Goal: Task Accomplishment & Management: Complete application form

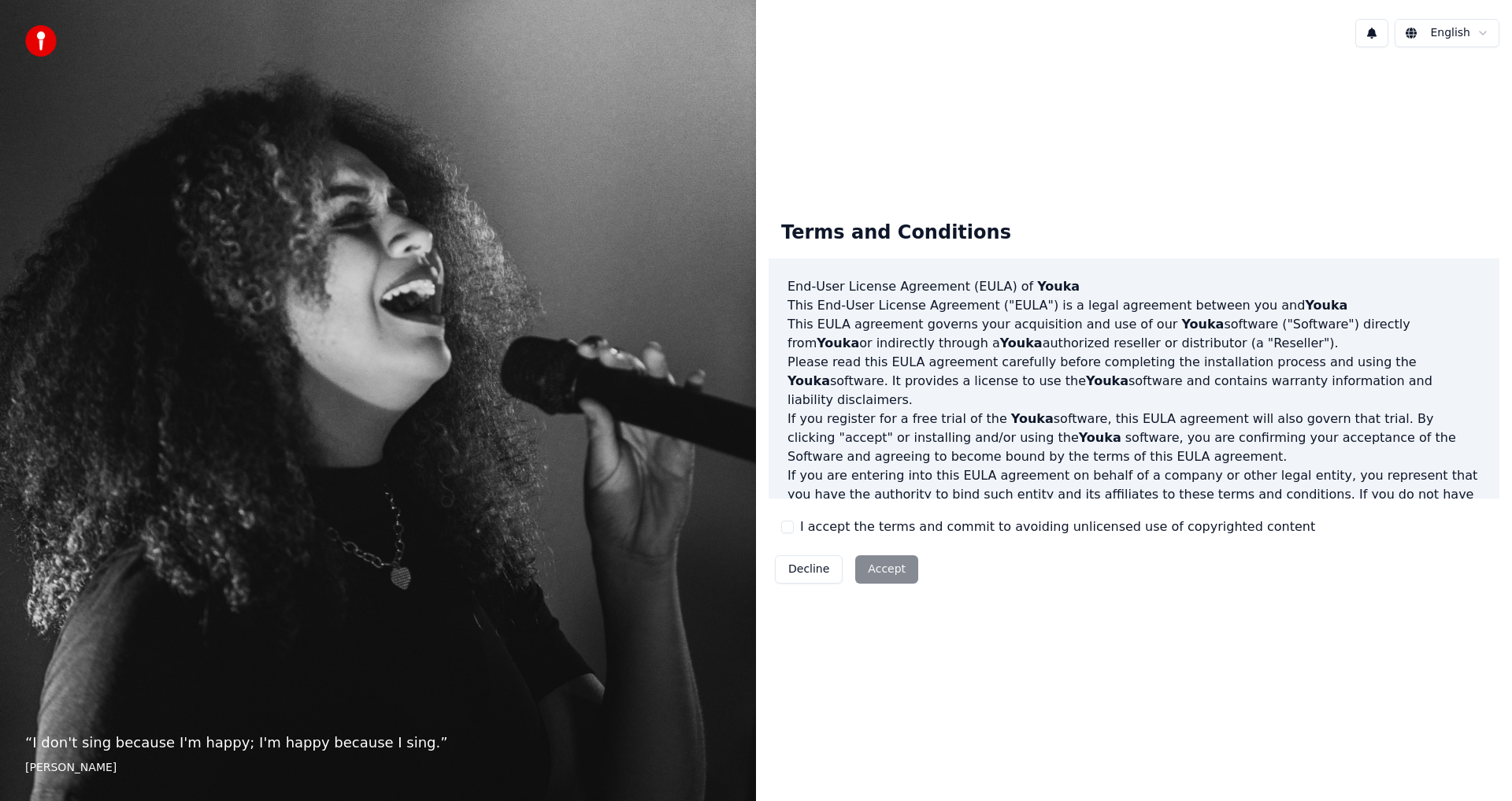
click at [873, 568] on div "Decline Accept" at bounding box center [846, 570] width 156 height 41
click at [878, 569] on div "Decline Accept" at bounding box center [846, 570] width 156 height 41
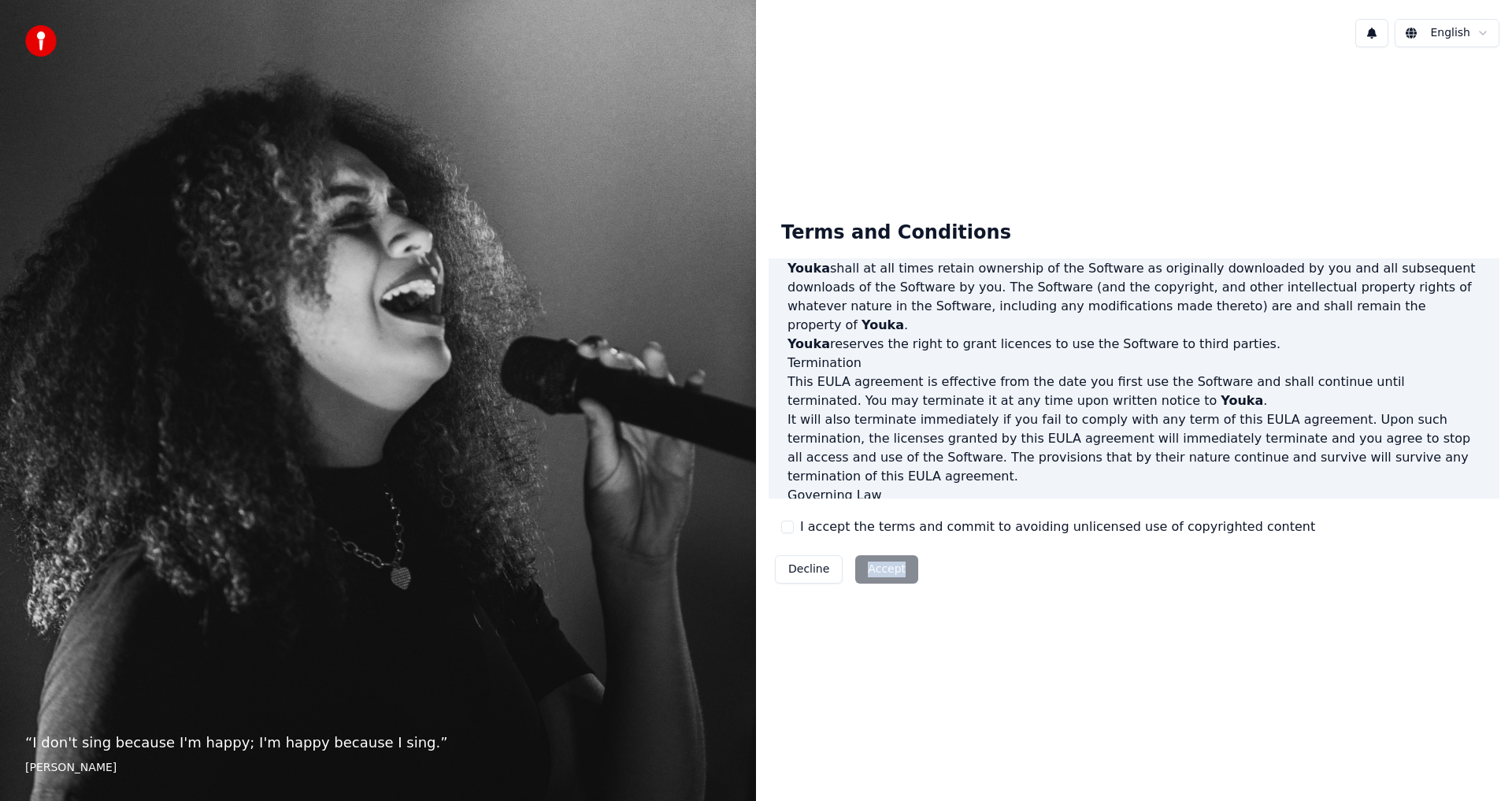
scroll to position [630, 0]
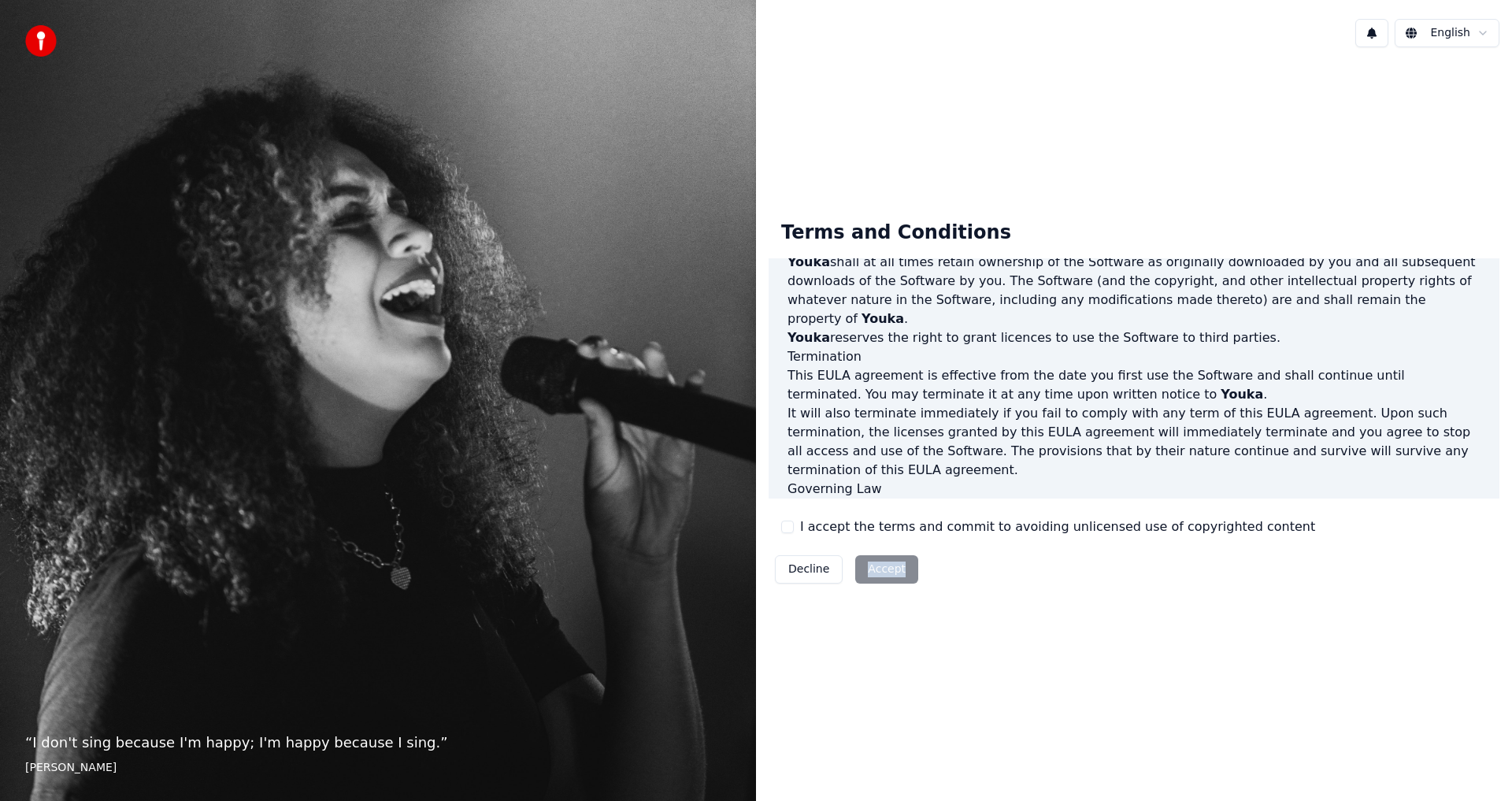
click at [789, 527] on button "I accept the terms and commit to avoiding unlicensed use of copyrighted content" at bounding box center [787, 527] width 13 height 13
click at [880, 572] on button "Accept" at bounding box center [887, 569] width 63 height 28
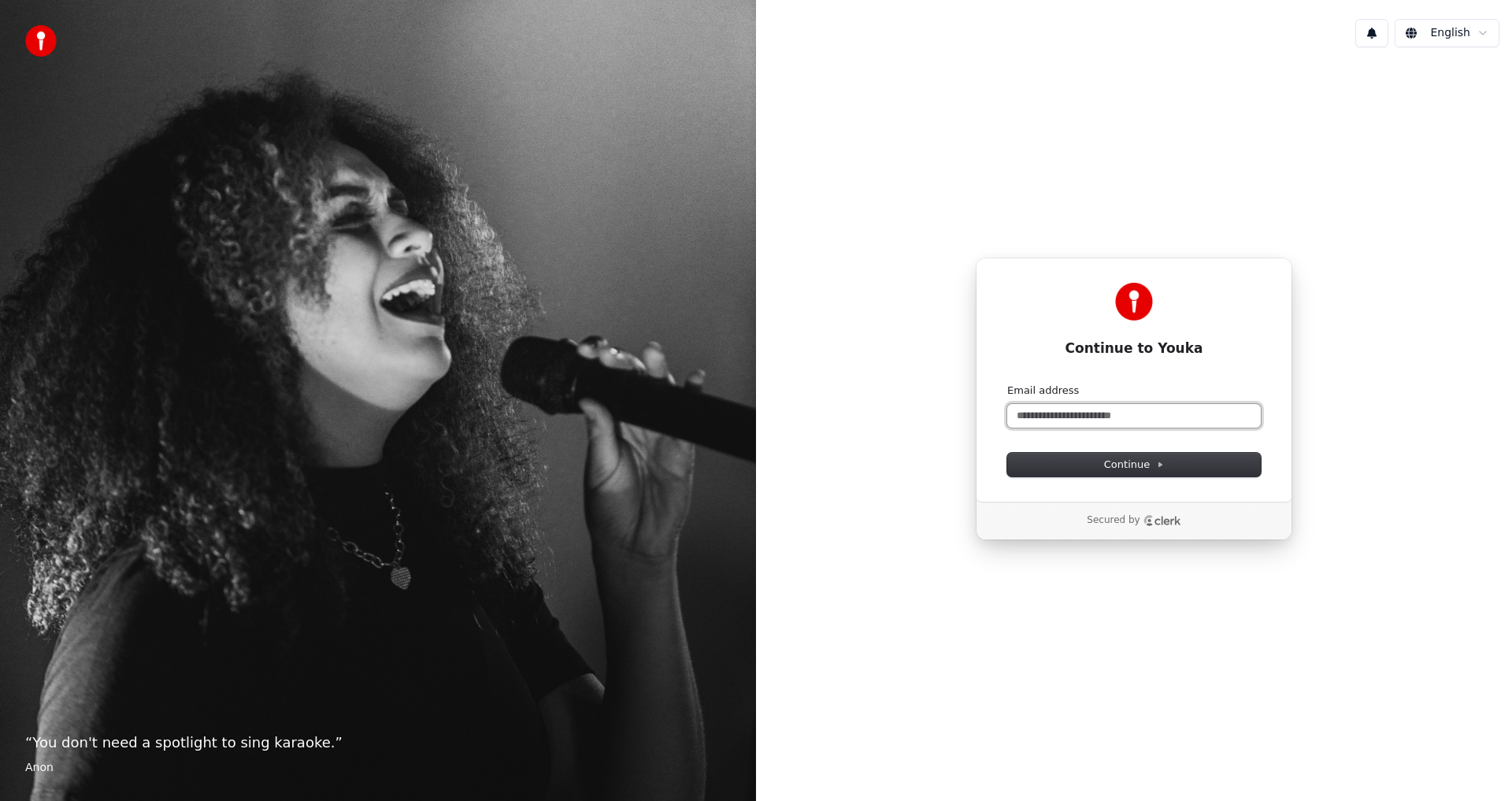
click at [1117, 415] on input "Email address" at bounding box center [1133, 416] width 253 height 24
click at [1131, 467] on span "Continue" at bounding box center [1133, 465] width 60 height 14
type input "**********"
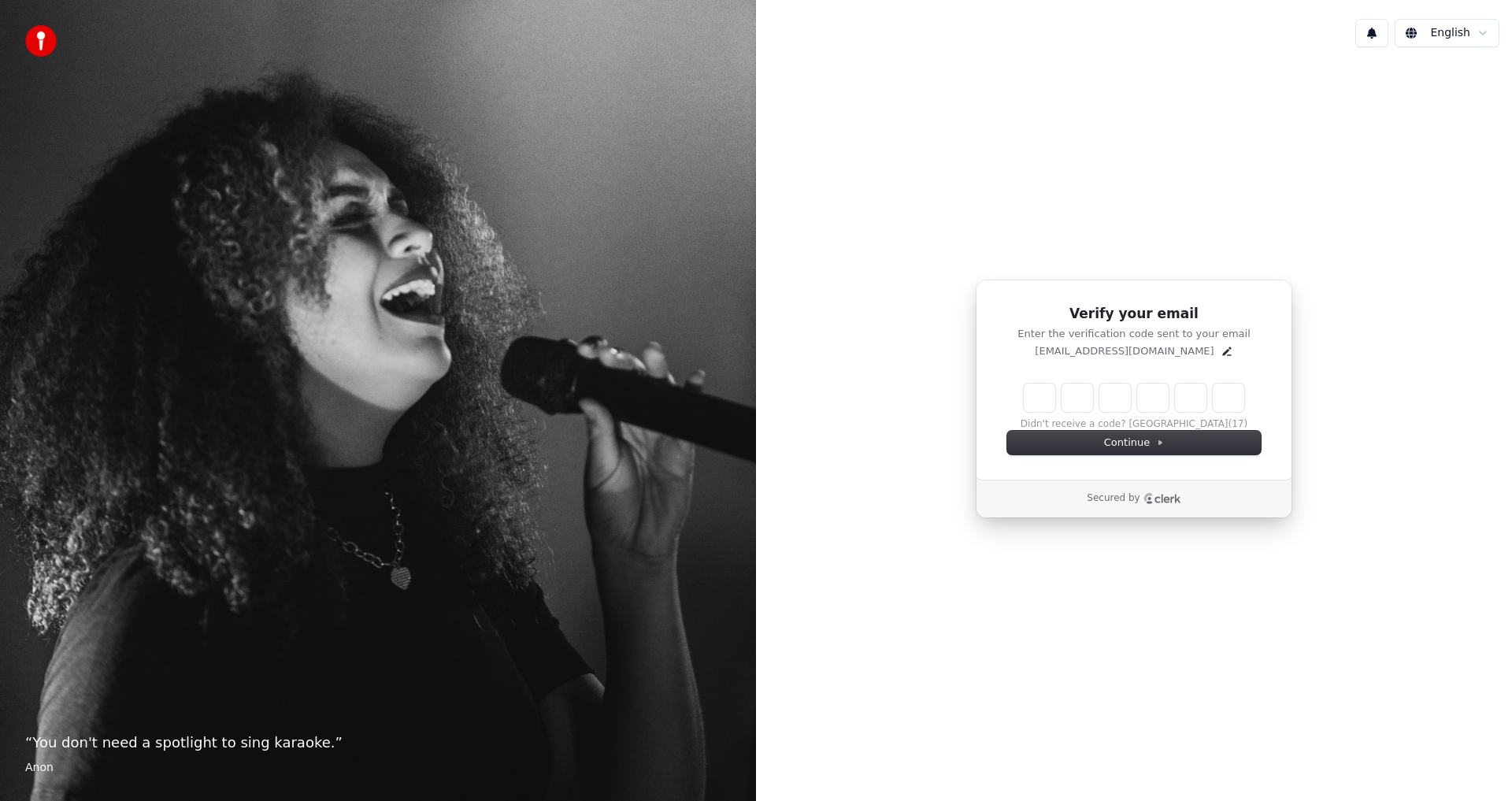
click at [1047, 401] on input "Enter verification code" at bounding box center [1133, 398] width 220 height 28
type input "******"
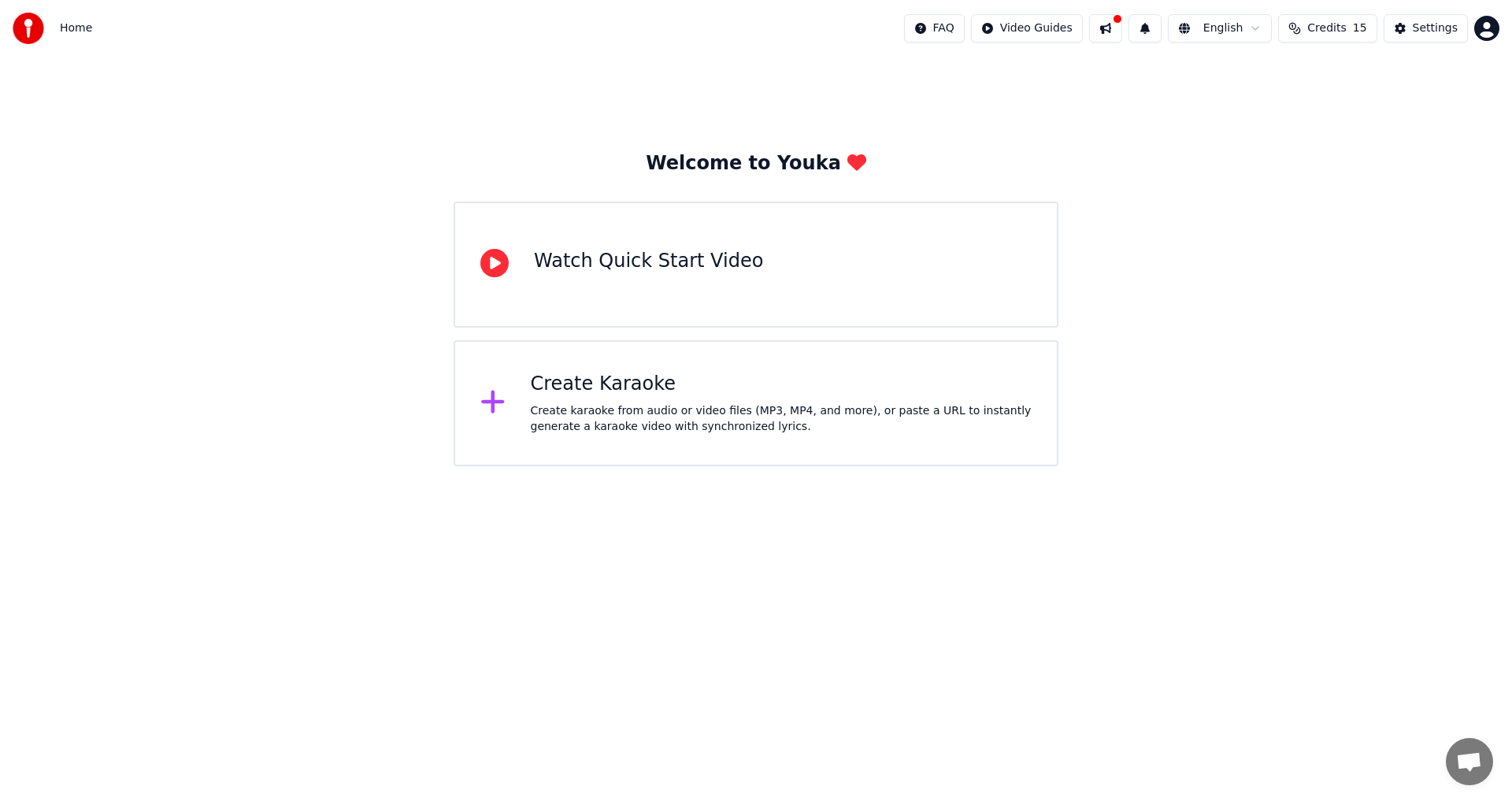
click at [614, 272] on div "Watch Quick Start Video" at bounding box center [649, 261] width 229 height 25
